Goal: Task Accomplishment & Management: Use online tool/utility

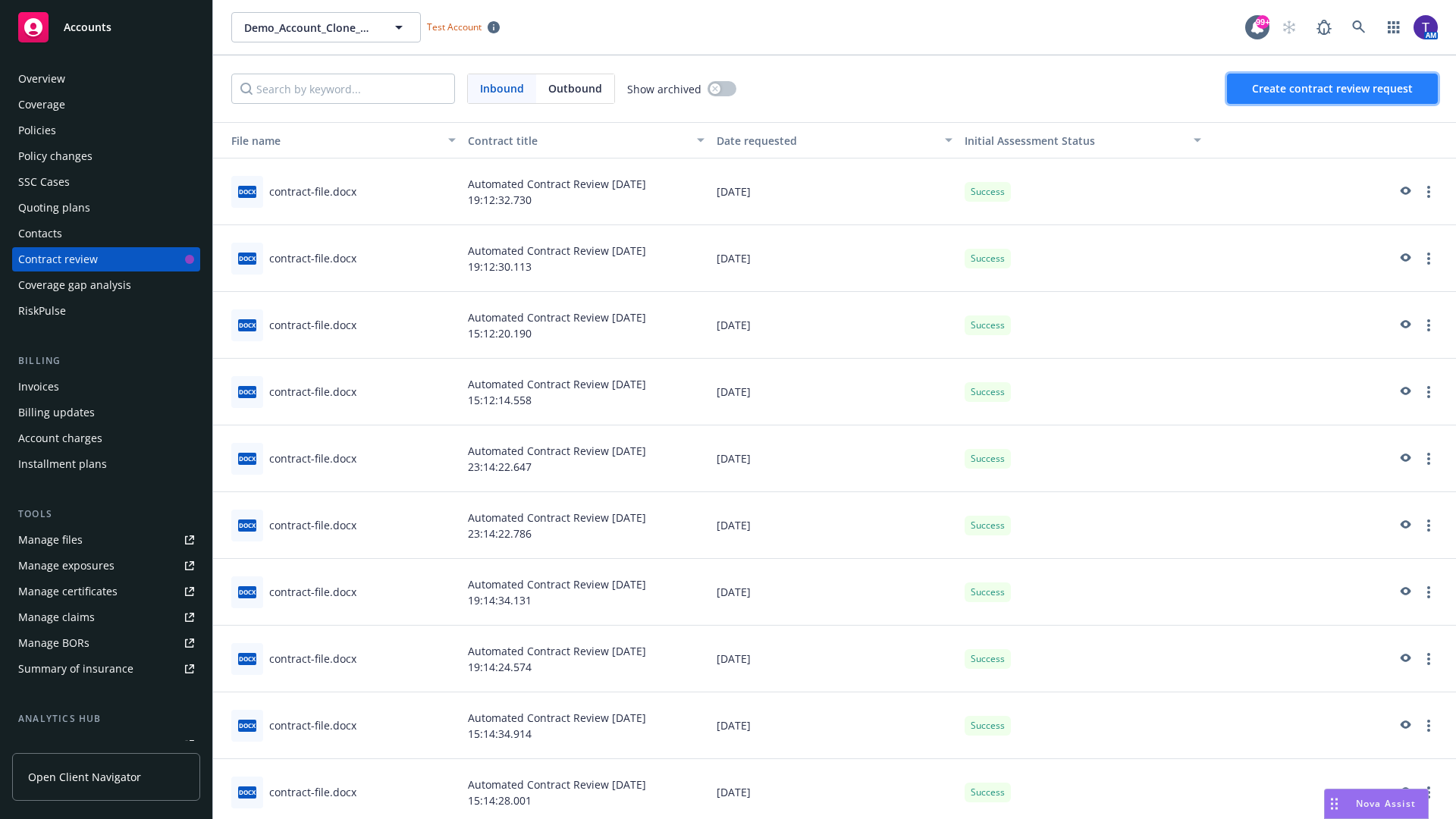
click at [1333, 88] on span "Create contract review request" at bounding box center [1333, 88] width 160 height 15
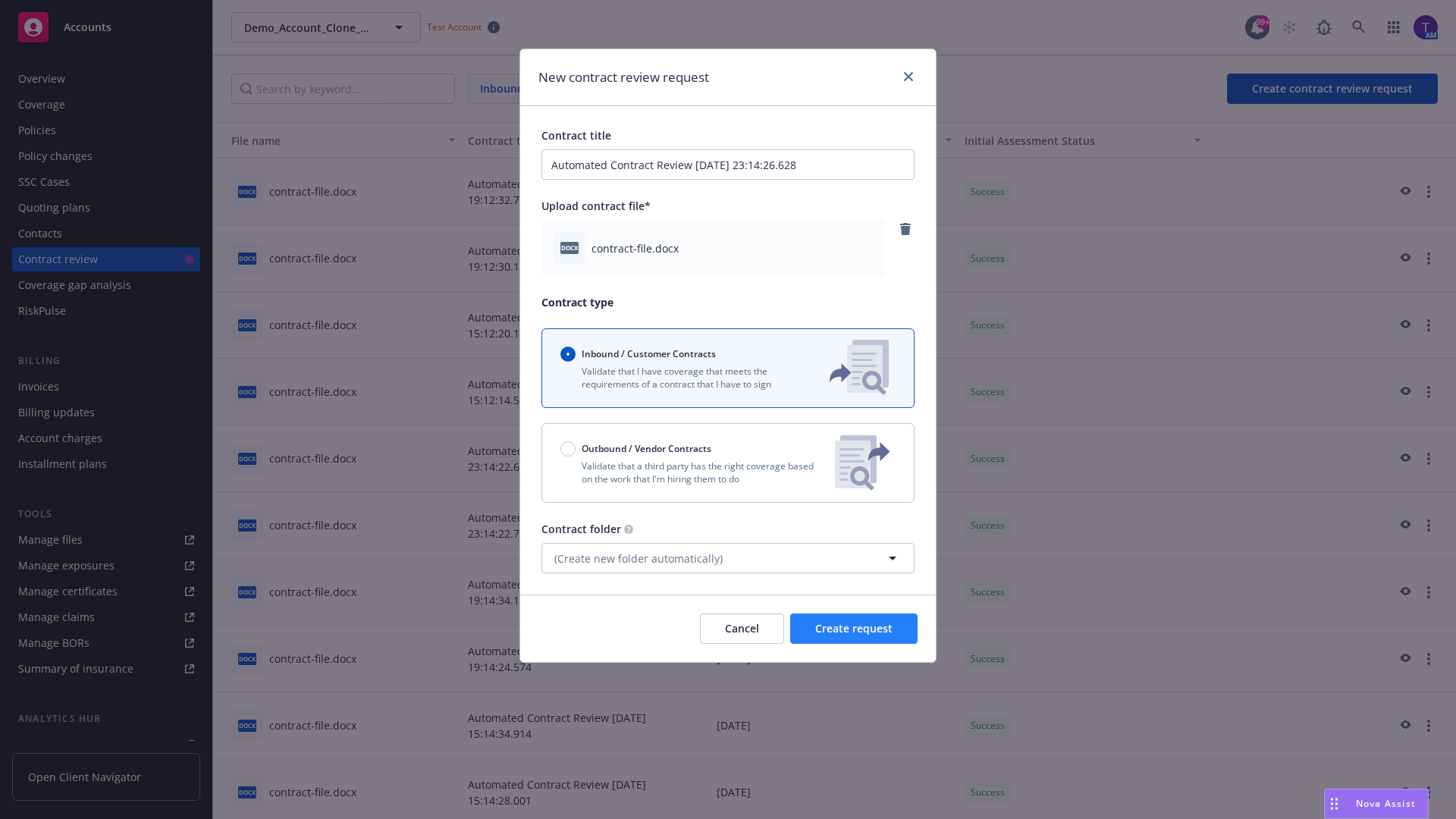
type input "Automated Contract Review [DATE] 23:14:26.628"
click at [854, 628] on span "Create request" at bounding box center [854, 628] width 77 height 15
